Goal: Use online tool/utility: Utilize a website feature to perform a specific function

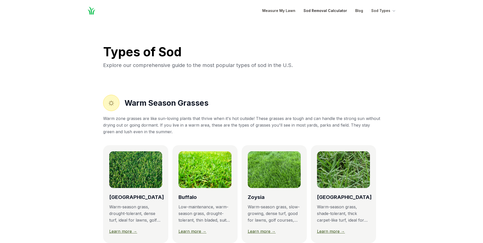
click at [336, 11] on link "Sod Removal Calculator" at bounding box center [326, 11] width 44 height 6
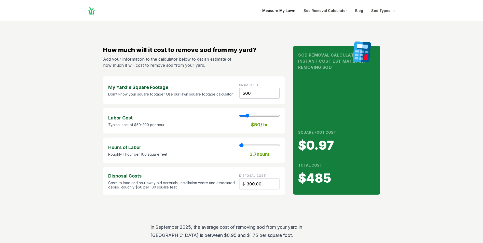
click at [286, 12] on link "Measure My Lawn" at bounding box center [278, 11] width 33 height 6
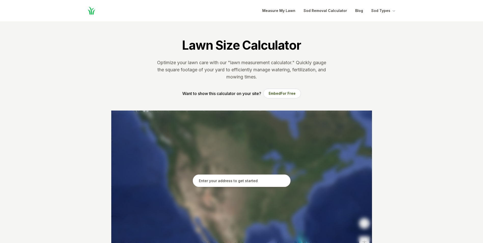
click at [213, 183] on input "text" at bounding box center [242, 181] width 98 height 13
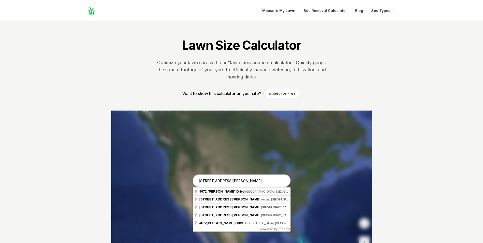
type input "[STREET_ADDRESS][PERSON_NAME]"
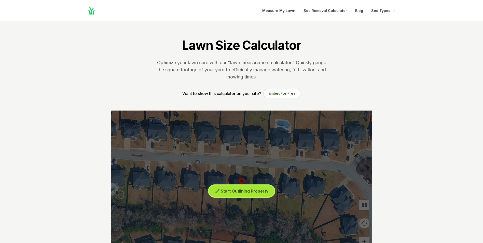
click at [231, 190] on span "Start Outlining Property" at bounding box center [245, 191] width 48 height 5
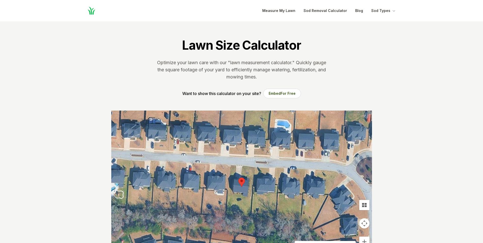
scroll to position [76, 0]
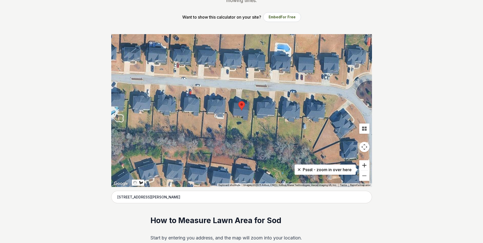
click at [365, 165] on button "Zoom in" at bounding box center [365, 165] width 10 height 10
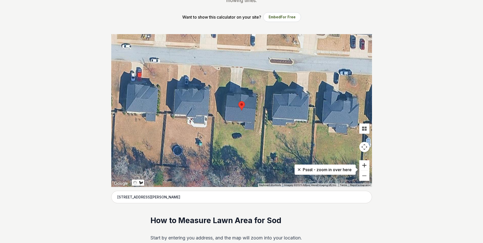
click at [365, 165] on button "Zoom in" at bounding box center [365, 165] width 10 height 10
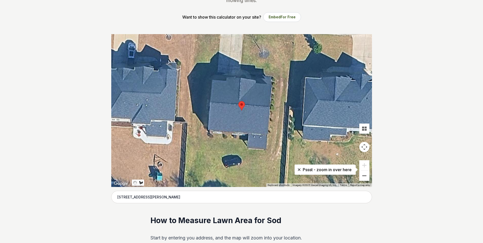
scroll to position [51, 0]
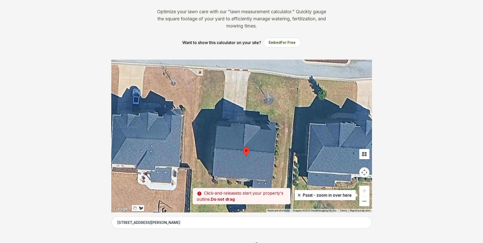
drag, startPoint x: 265, startPoint y: 105, endPoint x: 270, endPoint y: 136, distance: 31.0
click at [270, 136] on div at bounding box center [241, 136] width 261 height 153
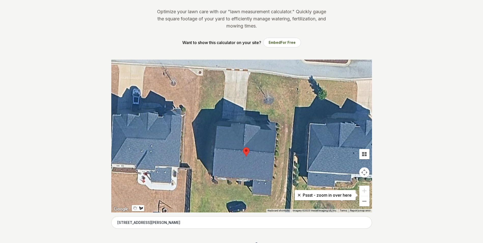
click at [222, 119] on div at bounding box center [241, 136] width 261 height 153
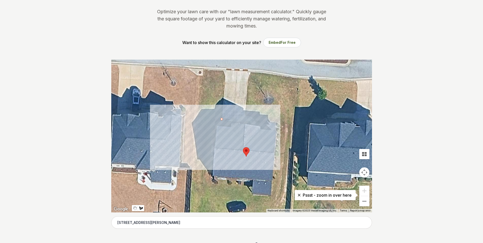
click at [198, 118] on div at bounding box center [241, 136] width 261 height 153
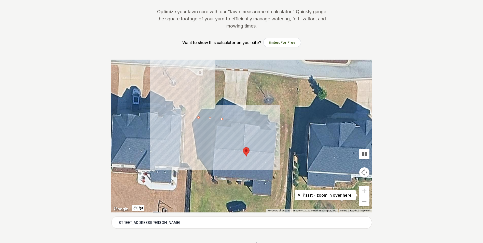
click at [202, 70] on div at bounding box center [241, 136] width 261 height 153
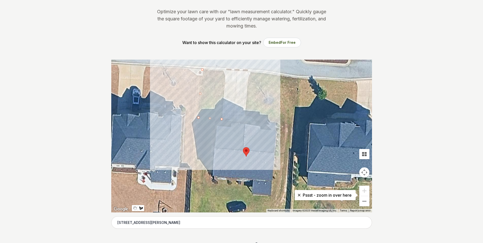
click at [225, 72] on div at bounding box center [241, 136] width 261 height 153
click at [221, 118] on div at bounding box center [241, 136] width 261 height 153
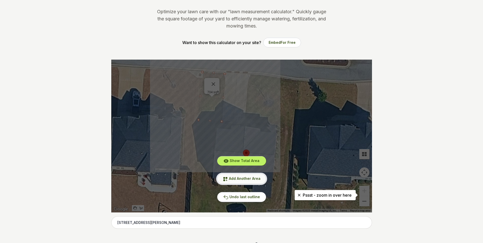
click at [256, 178] on span "Add Another Area" at bounding box center [245, 178] width 32 height 4
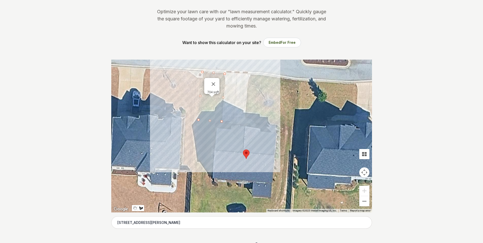
click at [250, 75] on div at bounding box center [241, 136] width 261 height 153
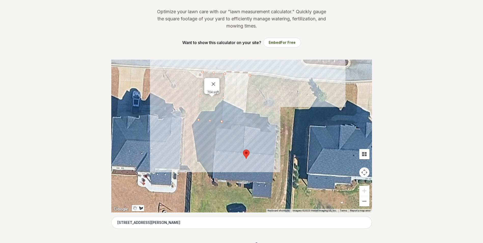
click at [295, 81] on div at bounding box center [241, 136] width 261 height 153
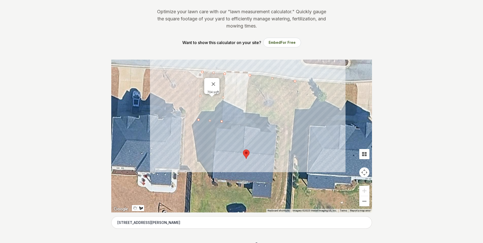
click at [290, 153] on div at bounding box center [241, 136] width 261 height 153
click at [277, 151] on div at bounding box center [241, 136] width 261 height 153
click at [277, 124] on div at bounding box center [241, 136] width 261 height 153
click at [257, 124] on div at bounding box center [241, 136] width 261 height 153
click at [254, 119] on div at bounding box center [241, 136] width 261 height 153
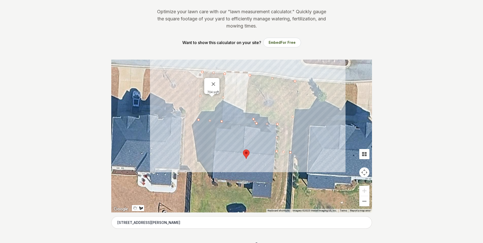
click at [246, 118] on div at bounding box center [241, 136] width 261 height 153
click at [250, 75] on div at bounding box center [241, 136] width 261 height 153
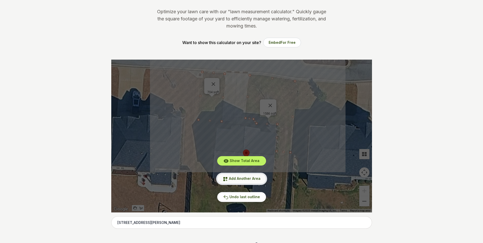
click at [250, 180] on span "Add Another Area" at bounding box center [245, 178] width 32 height 4
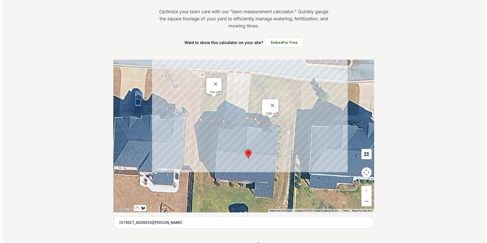
scroll to position [76, 0]
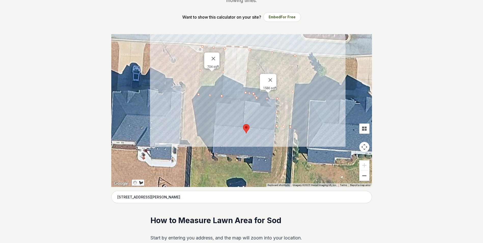
click at [365, 177] on button "Zoom out" at bounding box center [365, 176] width 10 height 10
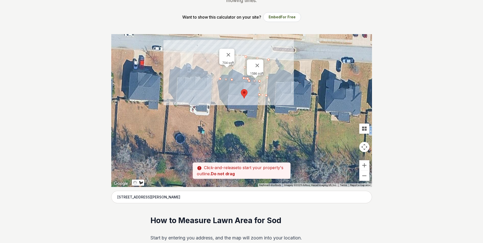
drag, startPoint x: 245, startPoint y: 165, endPoint x: 244, endPoint y: 141, distance: 24.0
click at [244, 141] on div at bounding box center [241, 110] width 261 height 153
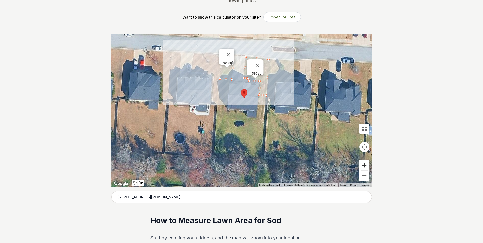
click at [366, 165] on button "Zoom in" at bounding box center [365, 165] width 10 height 10
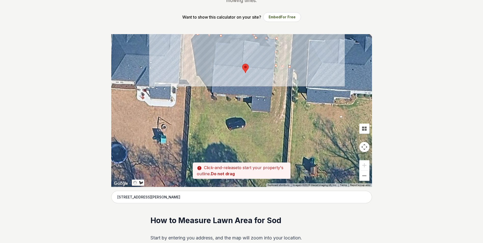
drag, startPoint x: 231, startPoint y: 167, endPoint x: 228, endPoint y: 153, distance: 13.7
click at [228, 153] on div at bounding box center [241, 110] width 261 height 153
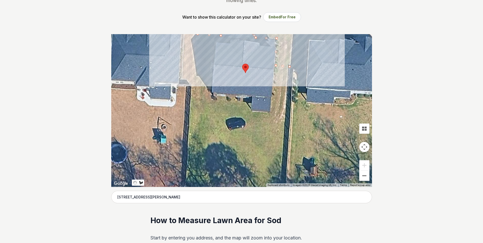
click at [367, 175] on button "Zoom out" at bounding box center [365, 176] width 10 height 10
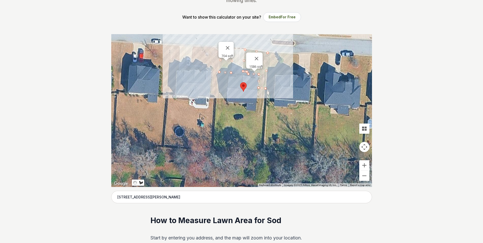
click at [219, 74] on div at bounding box center [241, 110] width 261 height 153
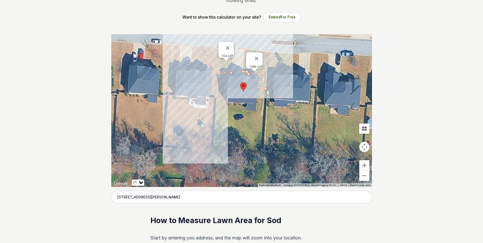
click at [214, 144] on div at bounding box center [241, 110] width 261 height 153
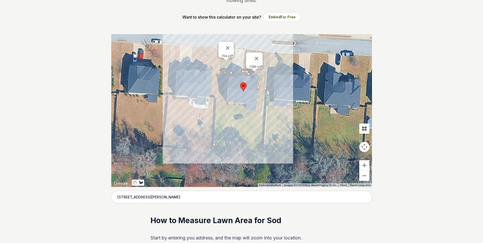
click at [261, 148] on div at bounding box center [241, 110] width 261 height 153
click at [266, 90] on div at bounding box center [241, 110] width 261 height 153
click at [259, 89] on div at bounding box center [241, 110] width 261 height 153
click at [257, 113] on div at bounding box center [241, 110] width 261 height 153
click at [245, 112] on div at bounding box center [241, 110] width 261 height 153
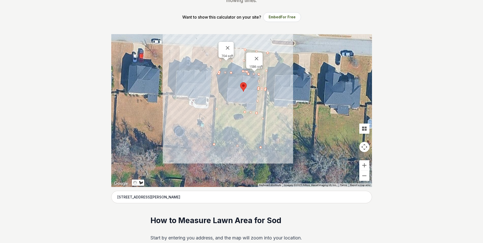
click at [246, 106] on div at bounding box center [241, 110] width 261 height 153
click at [228, 105] on div at bounding box center [241, 110] width 261 height 153
click at [230, 74] on div at bounding box center [241, 110] width 261 height 153
click at [218, 73] on div at bounding box center [241, 110] width 261 height 153
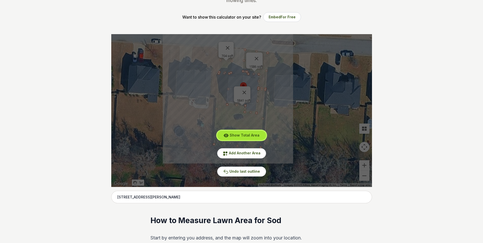
click at [247, 136] on span "Show Total Area" at bounding box center [245, 135] width 30 height 4
